Goal: Transaction & Acquisition: Purchase product/service

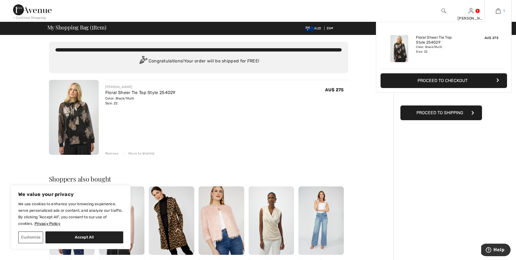
click at [498, 13] on img at bounding box center [498, 11] width 5 height 7
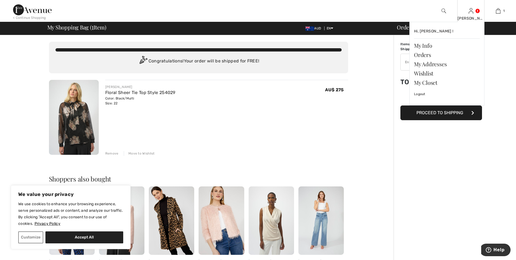
click at [479, 14] on div "Kimberley Hi, Kimberley ! My Info Orders My Addresses Wishlist My Closet Logout" at bounding box center [471, 11] width 27 height 22
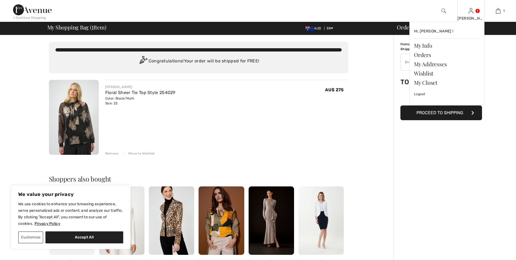
click at [473, 11] on img at bounding box center [471, 11] width 5 height 7
click at [431, 74] on link "Wishlist" at bounding box center [447, 73] width 66 height 9
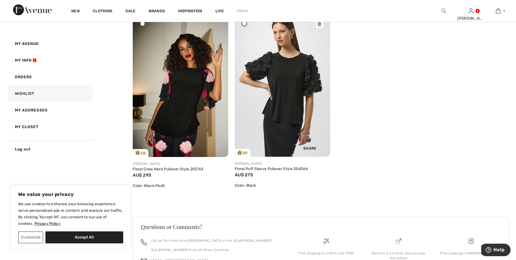
scroll to position [272, 0]
click at [190, 124] on img at bounding box center [181, 84] width 96 height 143
